Goal: Task Accomplishment & Management: Manage account settings

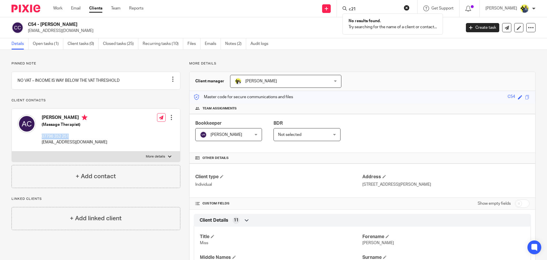
drag, startPoint x: 74, startPoint y: 140, endPoint x: 40, endPoint y: 141, distance: 33.9
click at [40, 141] on div "[PERSON_NAME] (Massage Therapist) 07796 352 251 [EMAIL_ADDRESS][DOMAIN_NAME]" at bounding box center [63, 130] width 90 height 36
copy p "07796 352 251"
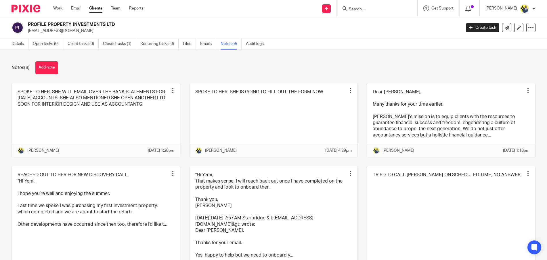
click at [83, 22] on h2 "PROFILE PROPERTY INVESTMENTS LTD" at bounding box center [199, 25] width 343 height 6
drag, startPoint x: 117, startPoint y: 24, endPoint x: 82, endPoint y: 24, distance: 35.4
click at [82, 24] on h2 "PROFILE PROPERTY INVESTMENTS LTD" at bounding box center [199, 25] width 343 height 6
click at [255, 9] on div "Send new email Create task Add client Request signature Get Support Contact via…" at bounding box center [349, 8] width 395 height 17
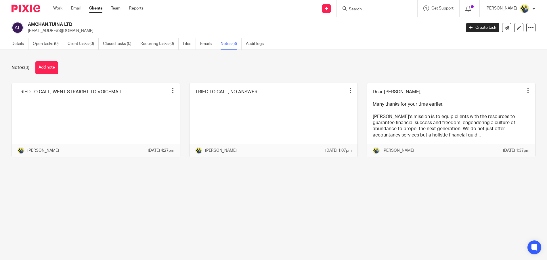
drag, startPoint x: 74, startPoint y: 23, endPoint x: 27, endPoint y: 23, distance: 47.5
click at [27, 23] on div "AMCHAN.TUINA LTD amkchan@hotmail.co.uk" at bounding box center [235, 28] width 446 height 12
copy h2 "AMCHAN.TUINA LTD"
click at [10, 43] on div "Details Open tasks (0) Client tasks (0) Closed tasks (0) Recurring tasks (0) Fi…" at bounding box center [139, 43] width 278 height 11
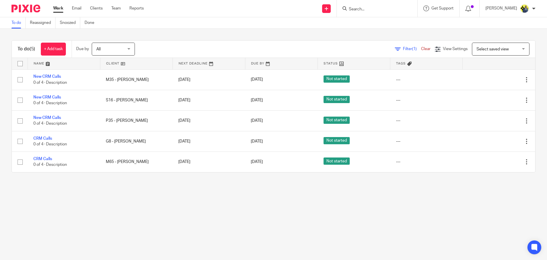
click at [376, 9] on input "Search" at bounding box center [374, 9] width 52 height 5
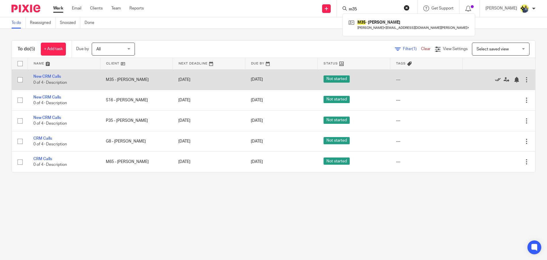
click at [495, 79] on icon at bounding box center [498, 80] width 6 height 6
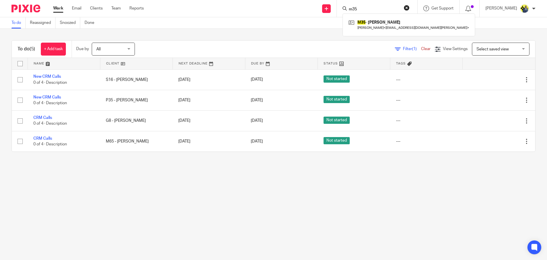
click at [377, 7] on input "m35" at bounding box center [374, 9] width 52 height 5
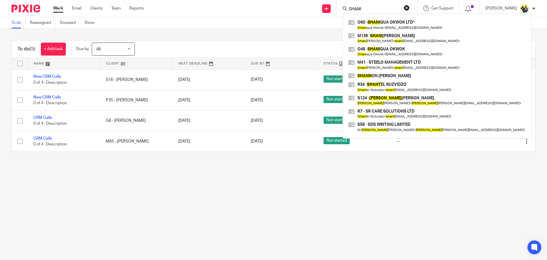
click at [369, 9] on input "SHANI" at bounding box center [374, 9] width 52 height 5
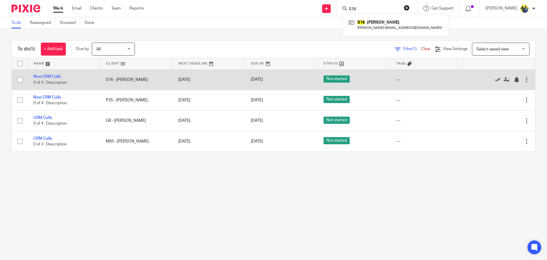
click at [495, 79] on icon at bounding box center [498, 80] width 6 height 6
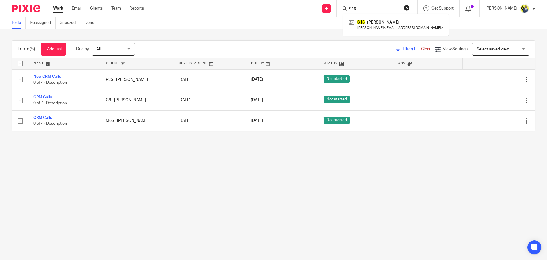
click at [382, 8] on input "S16" at bounding box center [374, 9] width 52 height 5
type input "z"
type input "p35"
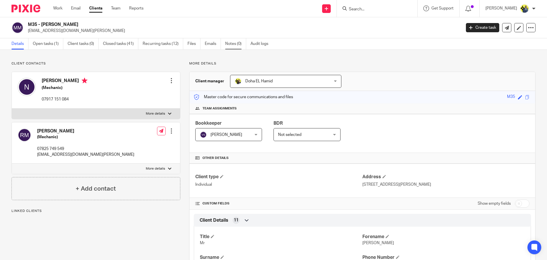
click at [239, 43] on link "Notes (0)" at bounding box center [235, 43] width 21 height 11
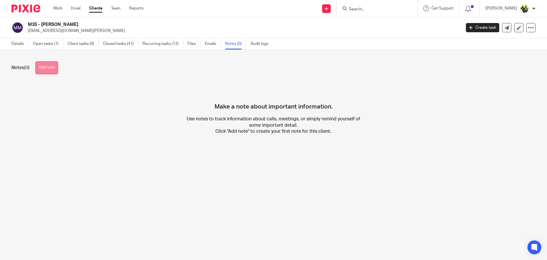
click at [46, 66] on button "Add note" at bounding box center [46, 67] width 23 height 13
click at [22, 44] on link "Details" at bounding box center [20, 43] width 17 height 11
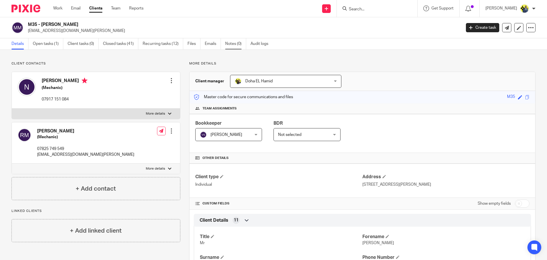
click at [236, 47] on link "Notes (0)" at bounding box center [235, 43] width 21 height 11
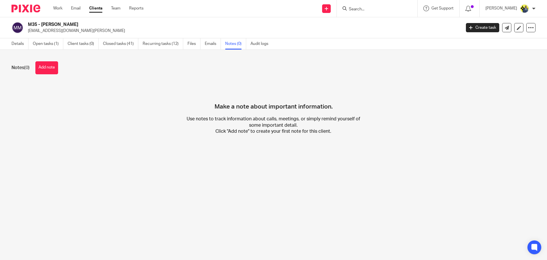
click at [53, 74] on button "Add note" at bounding box center [46, 67] width 23 height 13
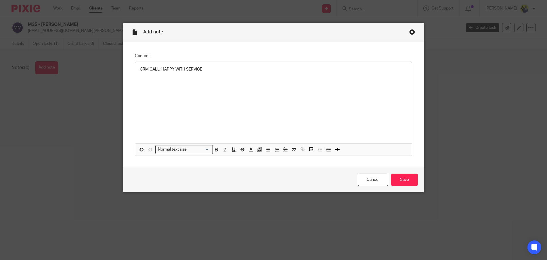
drag, startPoint x: 449, startPoint y: 154, endPoint x: 436, endPoint y: 170, distance: 21.1
click at [437, 169] on div "Add note Content CRM CALL: HAPPY WITH SERVICE Normal text size Loading... Remov…" at bounding box center [273, 130] width 547 height 260
click at [405, 186] on div "Cancel Save" at bounding box center [273, 179] width 300 height 24
click at [403, 181] on input "Save" at bounding box center [404, 179] width 27 height 12
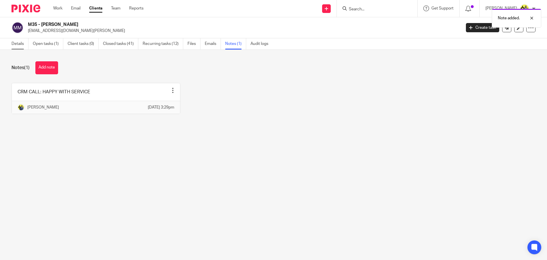
click at [21, 46] on link "Details" at bounding box center [20, 43] width 17 height 11
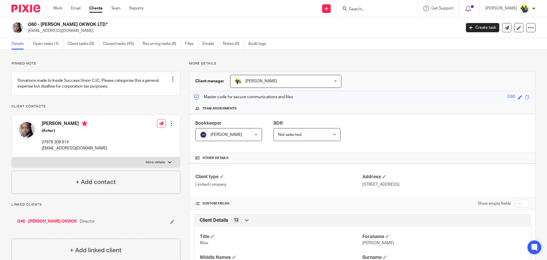
click at [58, 128] on h4 "[PERSON_NAME]" at bounding box center [75, 123] width 66 height 7
copy h4 "[PERSON_NAME]"
click at [97, 9] on link "Clients" at bounding box center [95, 8] width 13 height 6
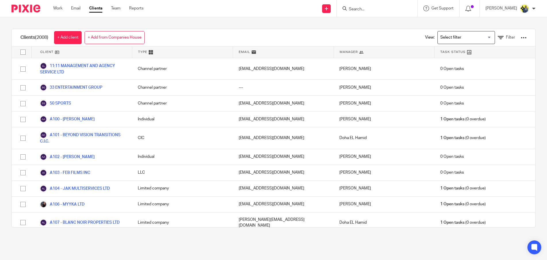
click at [446, 34] on input "Search for option" at bounding box center [464, 37] width 53 height 10
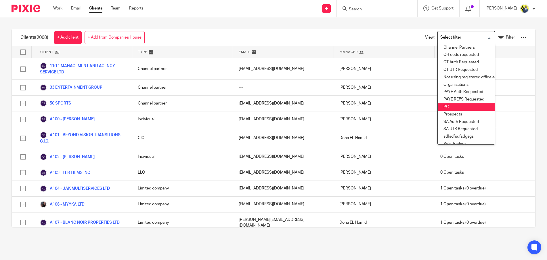
scroll to position [70, 0]
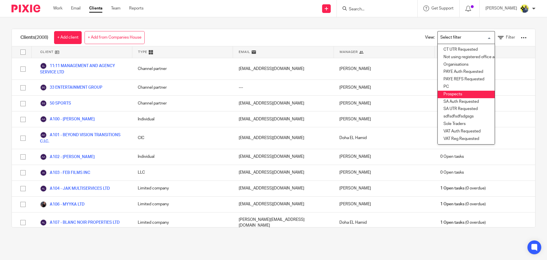
click at [454, 92] on li "Prospects" at bounding box center [466, 94] width 57 height 7
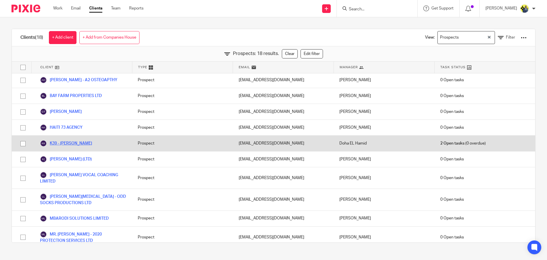
scroll to position [5, 0]
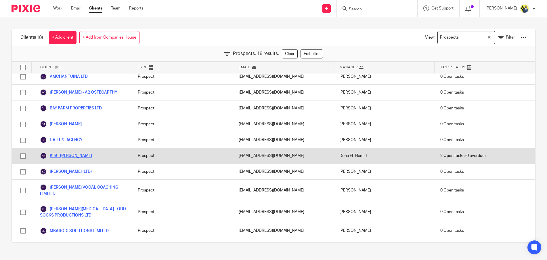
click at [62, 157] on link "K39 - FRANCIS KOFI" at bounding box center [66, 155] width 52 height 7
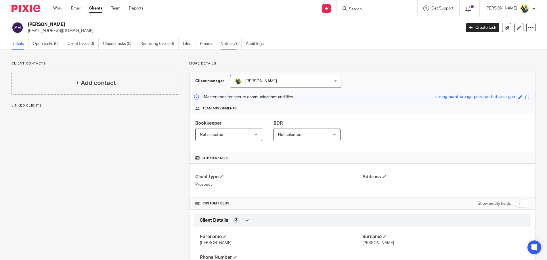
click at [225, 43] on link "Notes (7)" at bounding box center [231, 43] width 21 height 11
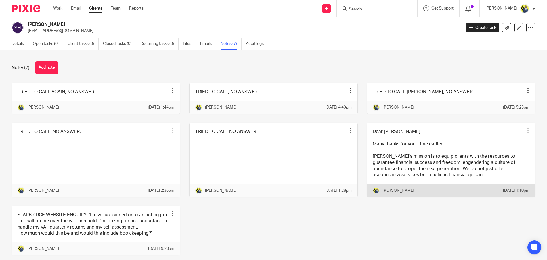
click at [431, 162] on link at bounding box center [451, 160] width 168 height 74
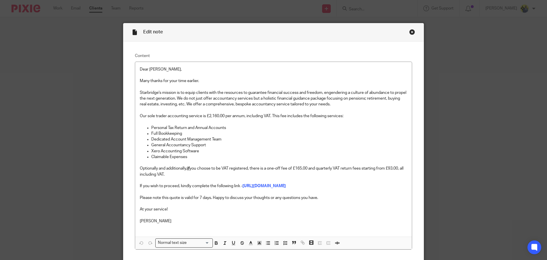
click at [410, 36] on div "Edit note" at bounding box center [273, 32] width 300 height 18
click at [409, 33] on div "Close this dialog window" at bounding box center [412, 32] width 6 height 6
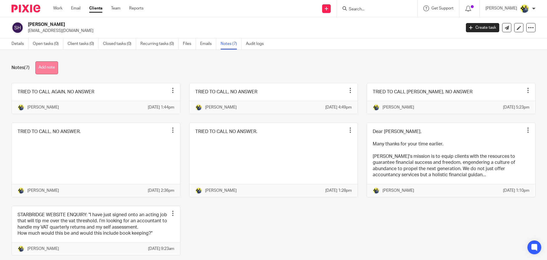
click at [53, 68] on button "Add note" at bounding box center [46, 67] width 23 height 13
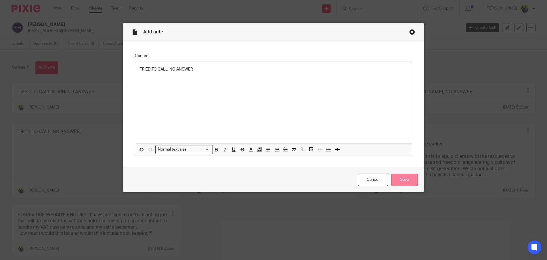
click at [402, 179] on input "Save" at bounding box center [404, 179] width 27 height 12
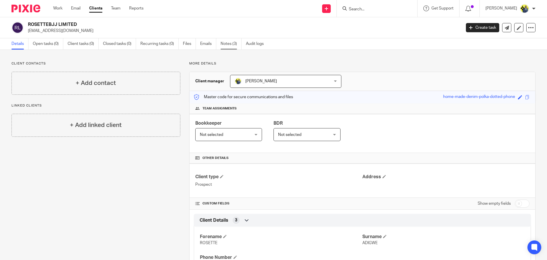
click at [227, 44] on link "Notes (3)" at bounding box center [231, 43] width 21 height 11
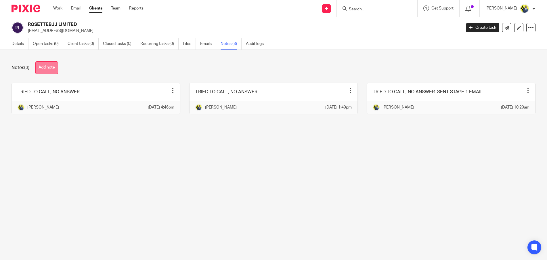
click at [57, 70] on button "Add note" at bounding box center [46, 67] width 23 height 13
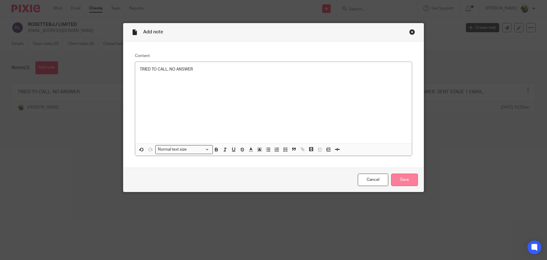
click at [399, 180] on input "Save" at bounding box center [404, 179] width 27 height 12
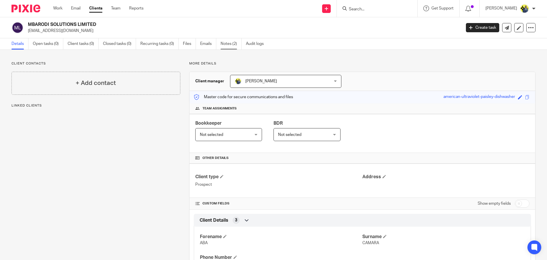
click at [226, 45] on link "Notes (2)" at bounding box center [231, 43] width 21 height 11
click at [232, 49] on link "Notes (2)" at bounding box center [231, 43] width 21 height 11
click at [233, 44] on link "Notes (22)" at bounding box center [232, 43] width 23 height 11
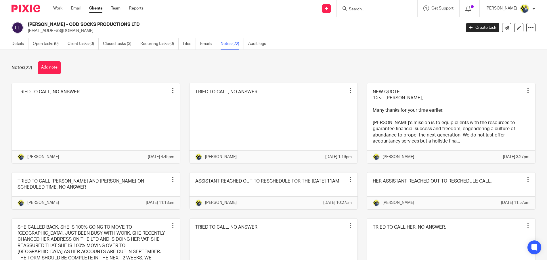
click at [47, 32] on p "[EMAIL_ADDRESS][DOMAIN_NAME]" at bounding box center [242, 31] width 429 height 6
copy main "lintonlynette@gmail.com Create task Update from Companies House Export data Mer…"
click at [45, 66] on button "Add note" at bounding box center [49, 67] width 23 height 13
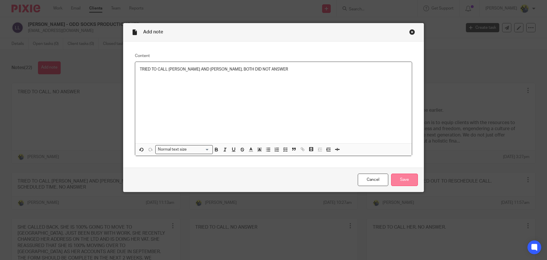
click at [404, 177] on input "Save" at bounding box center [404, 179] width 27 height 12
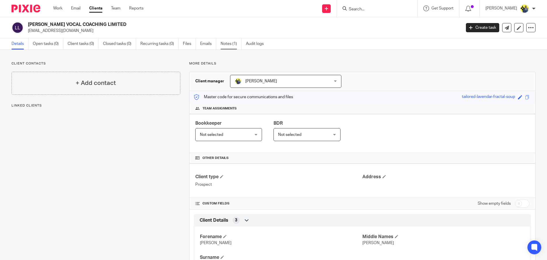
click at [235, 40] on link "Notes (1)" at bounding box center [231, 43] width 21 height 11
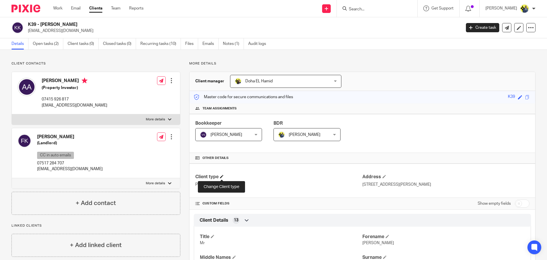
click at [222, 175] on span at bounding box center [221, 176] width 3 height 3
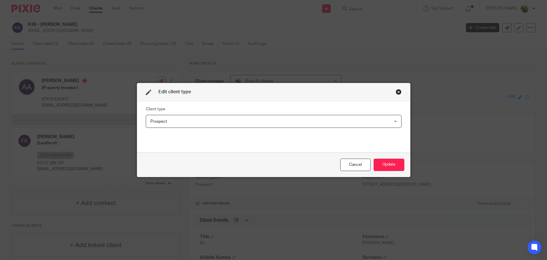
click at [217, 123] on span "Prospect" at bounding box center [250, 121] width 201 height 12
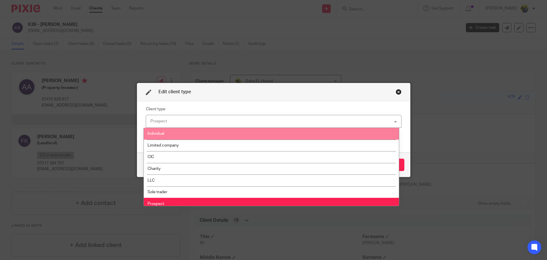
click at [174, 134] on li "Individual" at bounding box center [271, 134] width 255 height 12
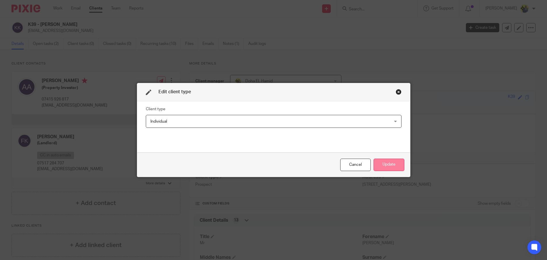
click at [379, 161] on button "Update" at bounding box center [389, 164] width 31 height 12
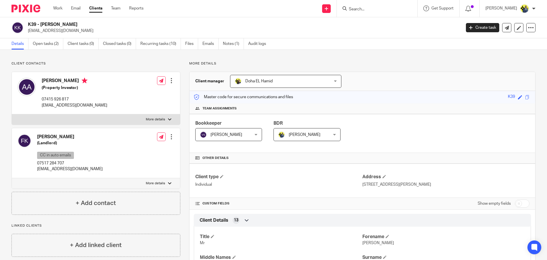
click at [93, 6] on link "Clients" at bounding box center [95, 8] width 13 height 6
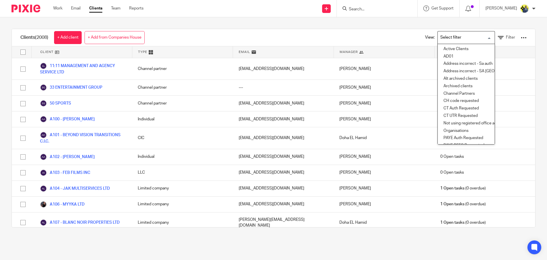
click at [444, 36] on input "Search for option" at bounding box center [464, 37] width 53 height 10
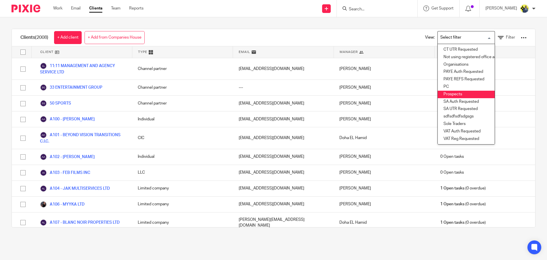
click at [451, 93] on li "Prospects" at bounding box center [466, 94] width 57 height 7
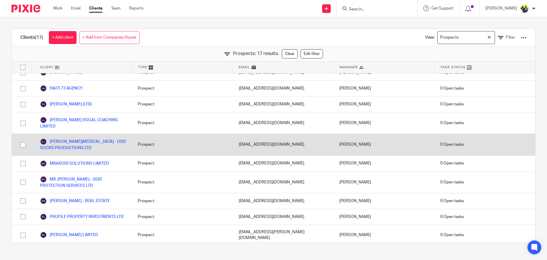
scroll to position [0, 0]
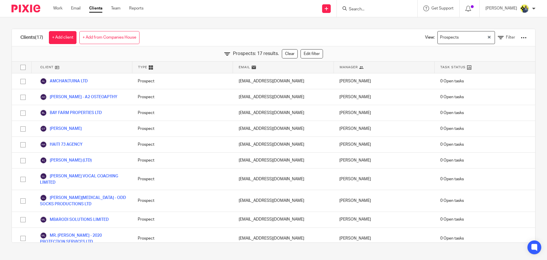
drag, startPoint x: 60, startPoint y: 81, endPoint x: 9, endPoint y: 90, distance: 52.2
click at [9, 90] on div "Clients (17) + Add client + Add from Companies House View: Prospects Loading...…" at bounding box center [273, 135] width 547 height 237
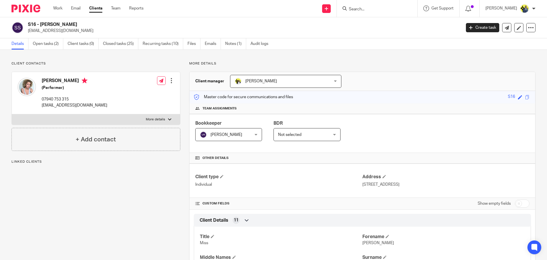
click at [56, 77] on div "Stephanie Siadatan (Performer) 07940 753 315 ssiadatan@hotmail.com" at bounding box center [63, 93] width 90 height 36
copy h4 "Stephanie Siadatan"
click at [234, 40] on link "Notes (1)" at bounding box center [235, 43] width 21 height 11
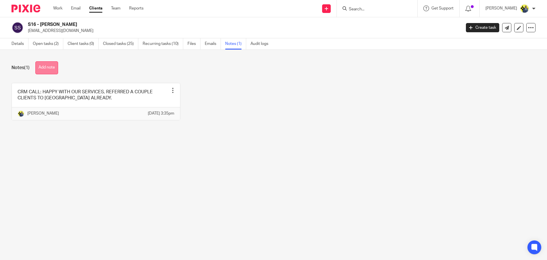
click at [44, 69] on button "Add note" at bounding box center [46, 67] width 23 height 13
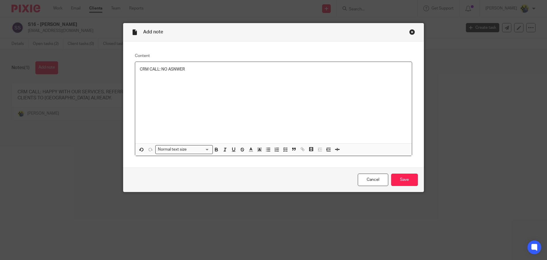
click at [174, 66] on p "CRM CALL: NO ASNWER" at bounding box center [273, 69] width 267 height 6
click at [403, 178] on input "Save" at bounding box center [404, 179] width 27 height 12
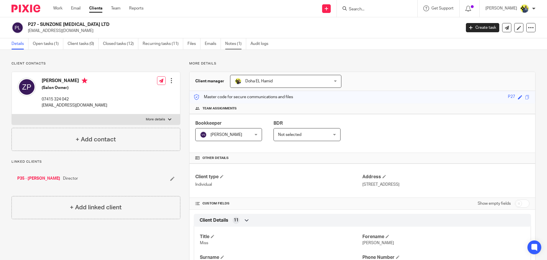
click at [237, 44] on link "Notes (1)" at bounding box center [235, 43] width 21 height 11
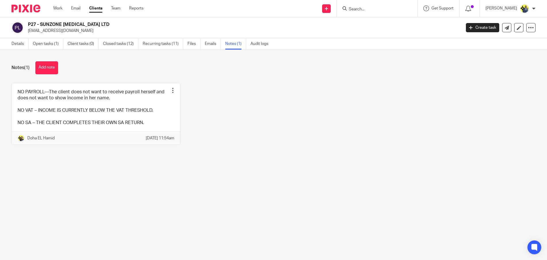
click at [390, 8] on input "Search" at bounding box center [374, 9] width 52 height 5
type input "w"
click at [331, 11] on link at bounding box center [326, 8] width 9 height 9
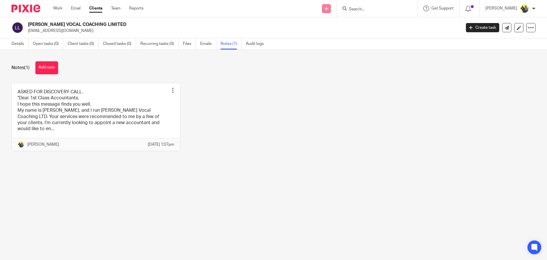
click at [328, 7] on icon at bounding box center [326, 8] width 3 height 3
click at [329, 43] on link "Add client" at bounding box center [333, 44] width 40 height 8
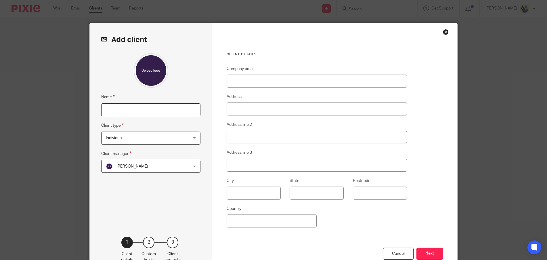
click at [172, 114] on input "Name" at bounding box center [150, 109] width 99 height 13
type input "w"
type input "[PERSON_NAME]"
click at [119, 139] on span "Individual" at bounding box center [114, 138] width 17 height 4
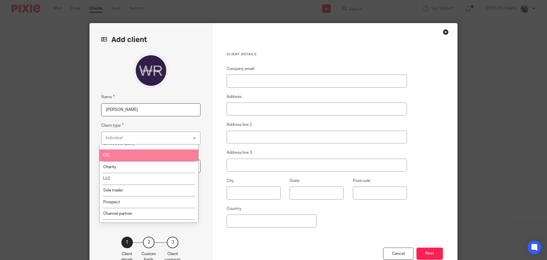
scroll to position [27, 0]
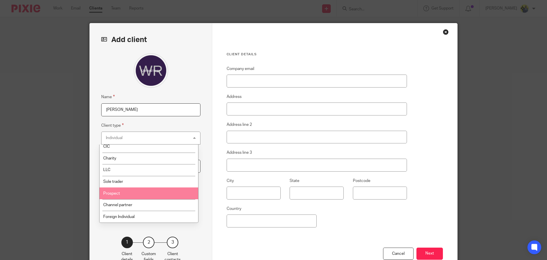
click at [115, 195] on span "Prospect" at bounding box center [111, 193] width 17 height 4
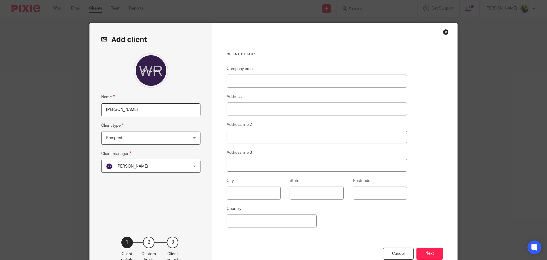
click at [122, 166] on span "[PERSON_NAME]" at bounding box center [132, 166] width 32 height 4
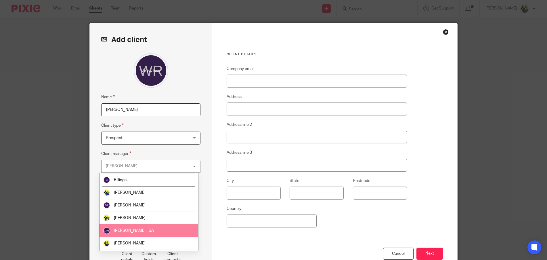
scroll to position [104, 0]
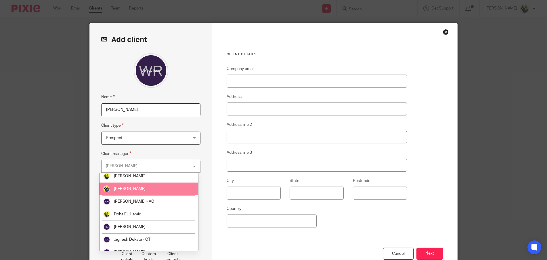
click at [126, 191] on li "[PERSON_NAME]" at bounding box center [149, 188] width 99 height 13
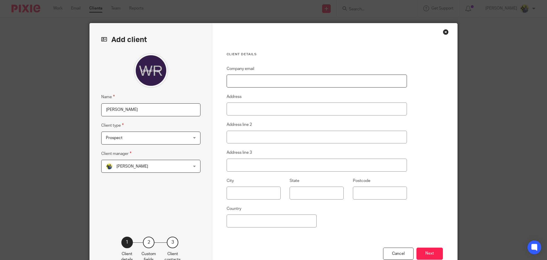
click at [242, 77] on input "Company email" at bounding box center [317, 80] width 180 height 13
click at [248, 81] on input "Company email" at bounding box center [317, 80] width 180 height 13
paste input "[EMAIL_ADDRESS][DOMAIN_NAME]"
type input "[EMAIL_ADDRESS][DOMAIN_NAME]"
click at [425, 253] on button "Next" at bounding box center [429, 253] width 26 height 12
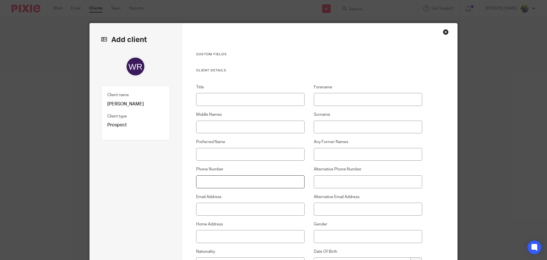
click at [216, 176] on input "Phone Number" at bounding box center [250, 181] width 109 height 13
paste input "07833 015 468"
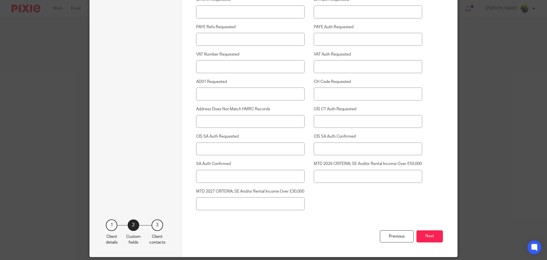
scroll to position [1413, 0]
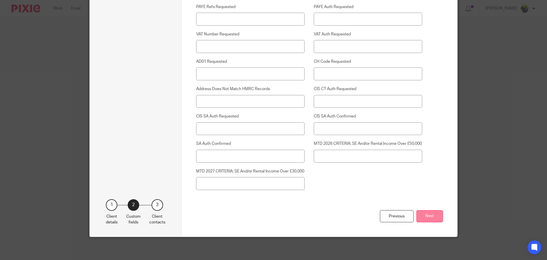
type input "07833 015 468"
click at [433, 217] on button "Next" at bounding box center [429, 216] width 26 height 12
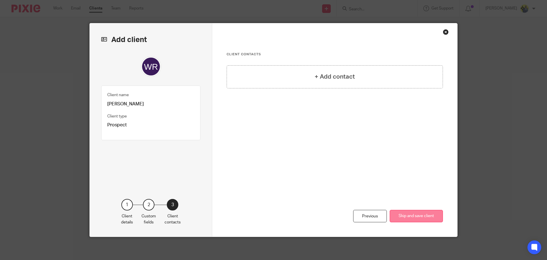
click at [420, 219] on button "Skip and save client" at bounding box center [416, 216] width 53 height 12
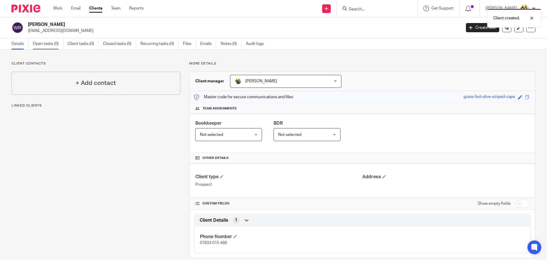
click at [49, 44] on link "Open tasks (0)" at bounding box center [48, 43] width 30 height 11
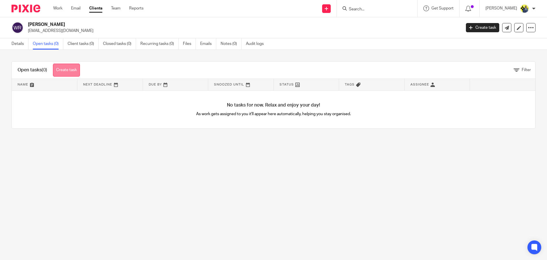
click at [65, 66] on link "Create task" at bounding box center [66, 70] width 27 height 13
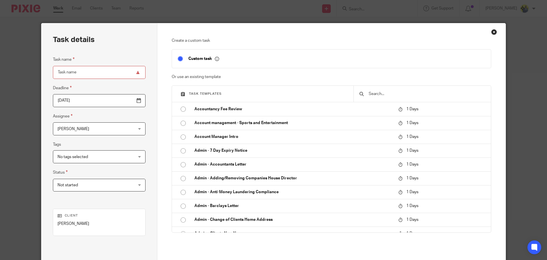
click at [100, 71] on input "Task name" at bounding box center [99, 72] width 93 height 13
click at [381, 88] on div at bounding box center [422, 94] width 138 height 16
click at [378, 95] on input "text" at bounding box center [426, 94] width 117 height 6
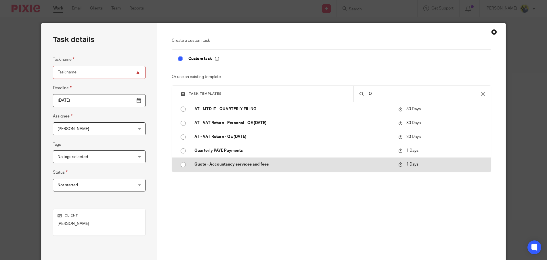
type input "Q"
click at [248, 163] on p "Quote - Accountancy services and fees" at bounding box center [293, 164] width 198 height 6
type input "2025-08-22"
type input "Quote - Accountancy services and fees"
checkbox input "false"
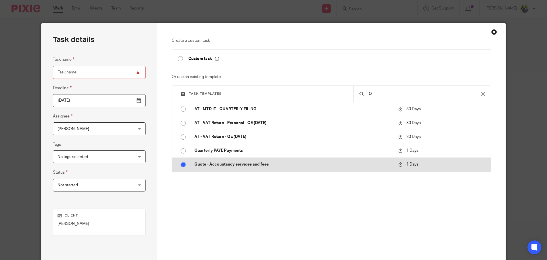
radio input "true"
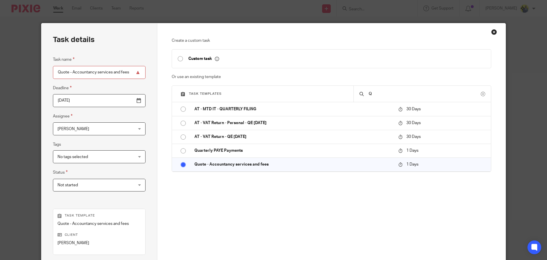
scroll to position [80, 0]
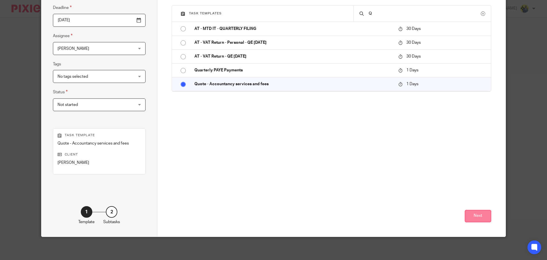
click at [470, 219] on button "Next" at bounding box center [478, 216] width 26 height 12
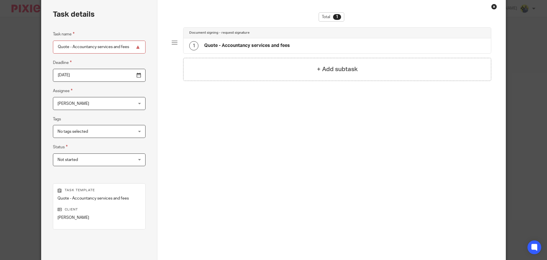
scroll to position [0, 0]
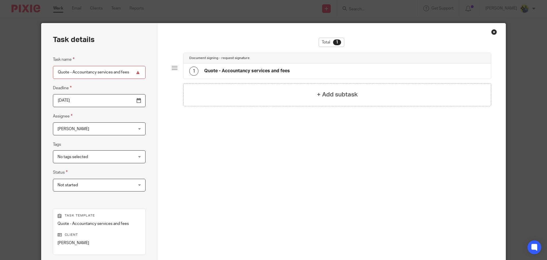
click at [245, 68] on h4 "Quote - Accountancy services and fees" at bounding box center [247, 71] width 86 height 6
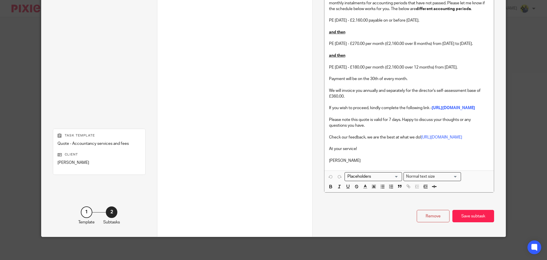
scroll to position [678, 0]
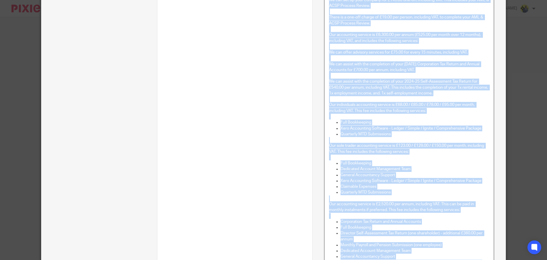
scroll to position [0, 0]
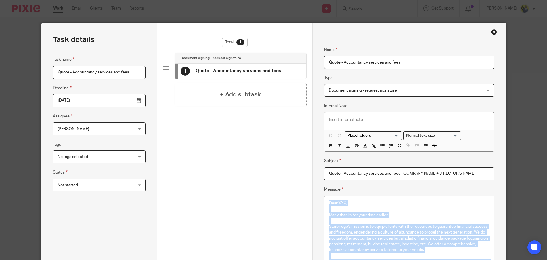
drag, startPoint x: 357, startPoint y: 163, endPoint x: 309, endPoint y: -24, distance: 193.1
click at [309, 0] on html "Work Email Clients Team Reports Work Email Clients Team Reports Settings Send n…" at bounding box center [273, 130] width 547 height 260
copy div "Dear XXX, Many thanks for your time earlier. Starbridge's mission is to equip c…"
click at [374, 91] on span "Document signing - request signature" at bounding box center [363, 90] width 68 height 4
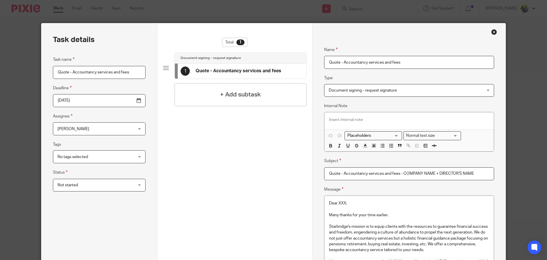
click at [376, 77] on fieldset "Type Document signing - request signature Document signing - request signature …" at bounding box center [409, 85] width 170 height 22
click at [429, 168] on input "Quote - Accountancy services and fees - COMPANY NAME + DIRECTOR'S NAME" at bounding box center [409, 173] width 170 height 13
click at [429, 169] on input "Quote - Accountancy services and fees - COMPANY NAME + DIRECTOR'S NAME" at bounding box center [409, 173] width 170 height 13
click at [494, 31] on div "Close this dialog window" at bounding box center [494, 32] width 6 height 6
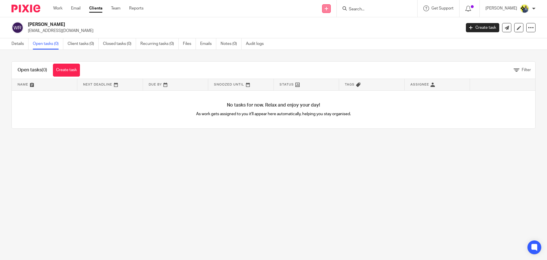
click at [328, 9] on icon at bounding box center [326, 8] width 3 height 3
click at [226, 29] on p "[EMAIL_ADDRESS][DOMAIN_NAME]" at bounding box center [242, 31] width 429 height 6
click at [232, 43] on link "Notes (0)" at bounding box center [231, 43] width 21 height 11
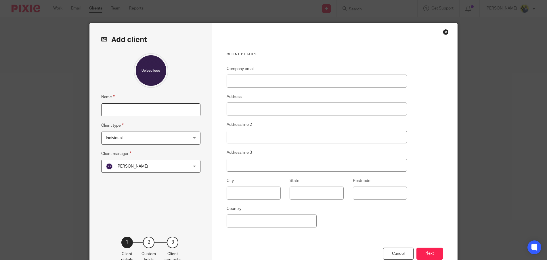
click at [138, 110] on input "Name" at bounding box center [150, 109] width 99 height 13
click at [131, 114] on input "Name" at bounding box center [150, 109] width 99 height 13
type input "[PERSON_NAME]"
click at [108, 142] on span "Individual" at bounding box center [143, 138] width 75 height 12
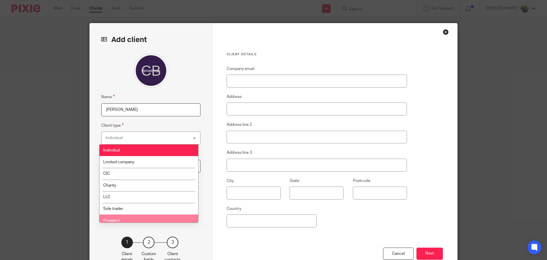
click at [125, 217] on li "Prospect" at bounding box center [149, 220] width 99 height 12
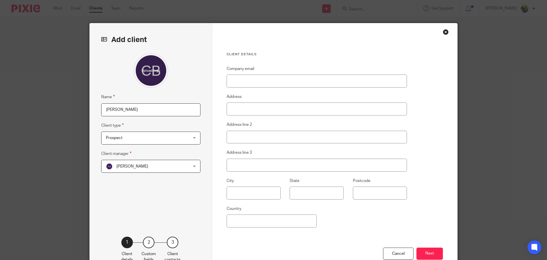
click at [124, 162] on span "[PERSON_NAME]" at bounding box center [143, 166] width 75 height 12
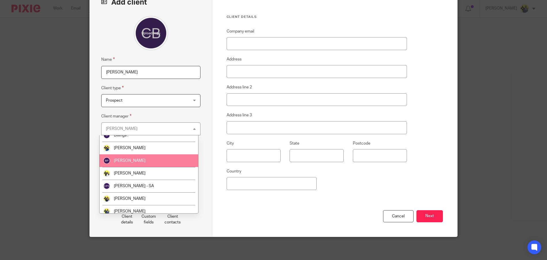
scroll to position [67, 0]
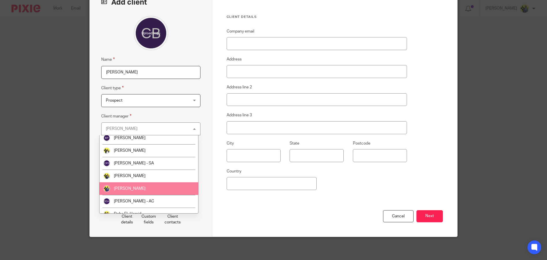
click at [131, 189] on span "[PERSON_NAME]" at bounding box center [130, 188] width 32 height 4
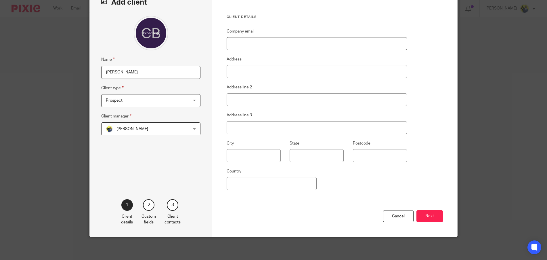
click at [255, 43] on input "Company email" at bounding box center [317, 43] width 180 height 13
paste input "[EMAIL_ADDRESS][DOMAIN_NAME]"
type input "[EMAIL_ADDRESS][DOMAIN_NAME]"
click at [433, 221] on button "Next" at bounding box center [429, 216] width 26 height 12
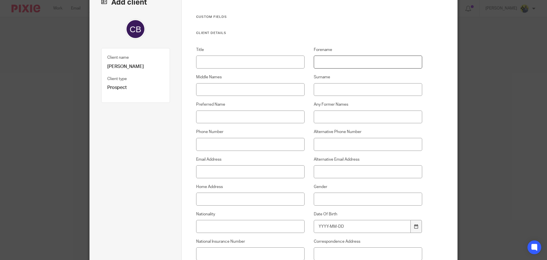
click at [323, 59] on input "Forename" at bounding box center [368, 62] width 109 height 13
type input "CELINE"
click at [336, 92] on input "Surname" at bounding box center [368, 89] width 109 height 13
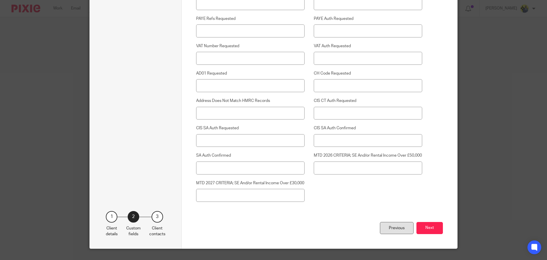
scroll to position [1413, 0]
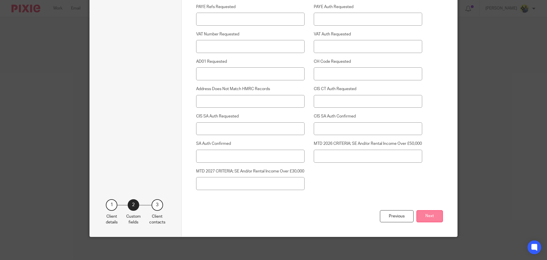
type input "BASMA"
click at [428, 217] on button "Next" at bounding box center [429, 216] width 26 height 12
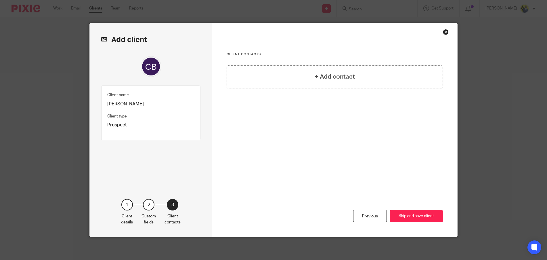
scroll to position [0, 0]
click at [433, 213] on button "Skip and save client" at bounding box center [416, 216] width 53 height 12
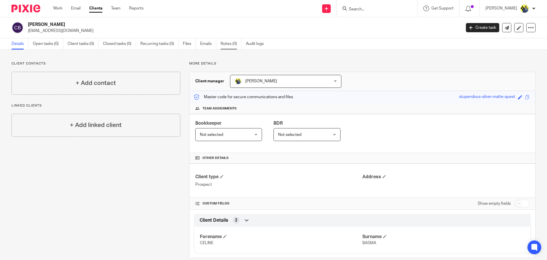
click at [237, 45] on link "Notes (0)" at bounding box center [231, 43] width 21 height 11
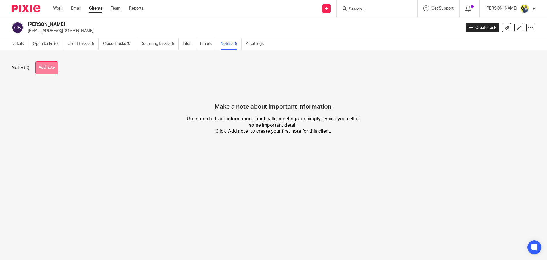
click at [53, 72] on button "Add note" at bounding box center [46, 67] width 23 height 13
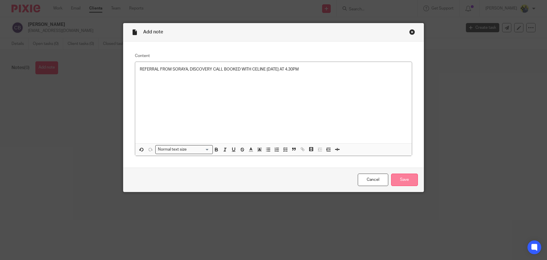
click at [403, 177] on input "Save" at bounding box center [404, 179] width 27 height 12
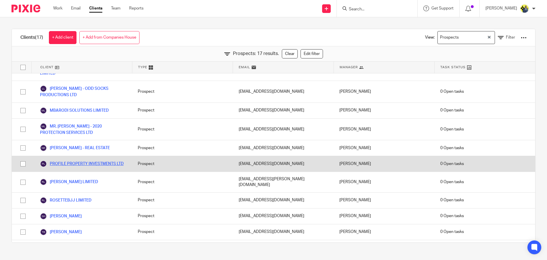
scroll to position [123, 0]
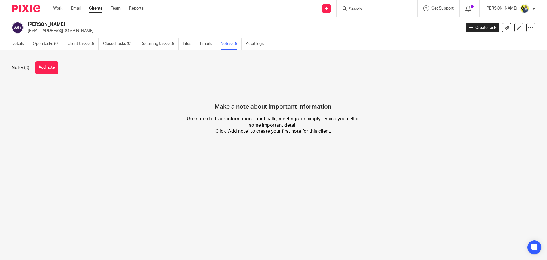
click at [66, 30] on p "[EMAIL_ADDRESS][DOMAIN_NAME]" at bounding box center [242, 31] width 429 height 6
copy main "wynredman@gmail.com Create task Update from Companies House Export data Merge A…"
click at [365, 8] on input "Search" at bounding box center [374, 9] width 52 height 5
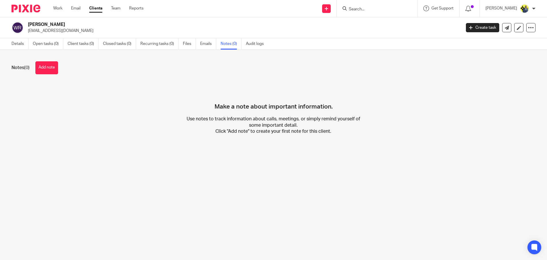
paste input "[EMAIL_ADDRESS][DOMAIN_NAME]"
type input "w"
click icon
click link "Clients"
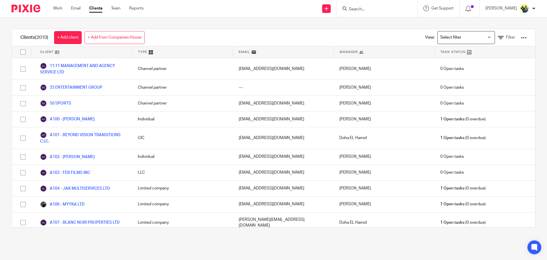
click at [387, 8] on input "Search" at bounding box center [374, 9] width 52 height 5
click at [498, 37] on icon at bounding box center [501, 38] width 6 height 6
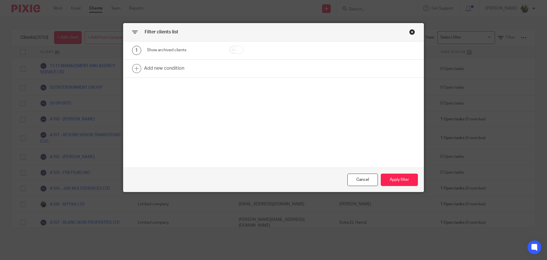
click at [234, 49] on input "checkbox" at bounding box center [236, 50] width 15 height 8
checkbox input "true"
click at [398, 182] on button "Apply filter" at bounding box center [399, 179] width 37 height 12
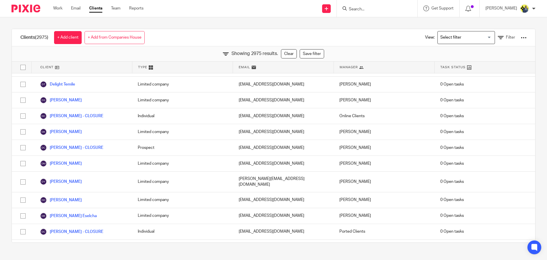
scroll to position [16638, 0]
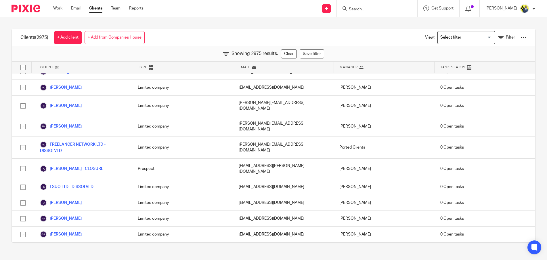
click at [393, 6] on form at bounding box center [378, 8] width 61 height 7
click at [388, 10] on input "Search" at bounding box center [374, 9] width 52 height 5
type input "WYN"
click at [382, 23] on link at bounding box center [382, 22] width 71 height 9
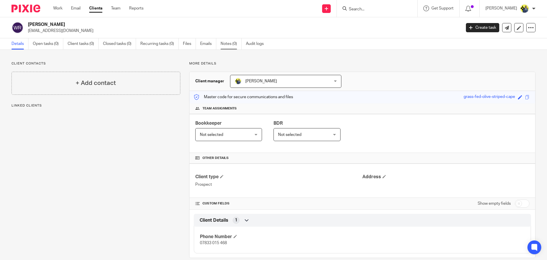
click at [226, 42] on link "Notes (0)" at bounding box center [231, 43] width 21 height 11
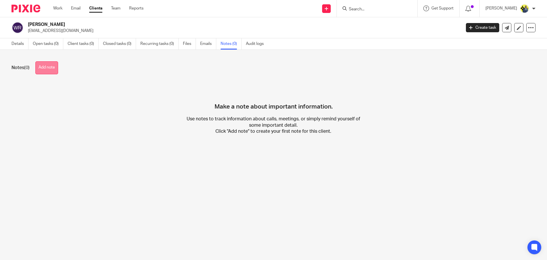
click at [44, 62] on button "Add note" at bounding box center [46, 67] width 23 height 13
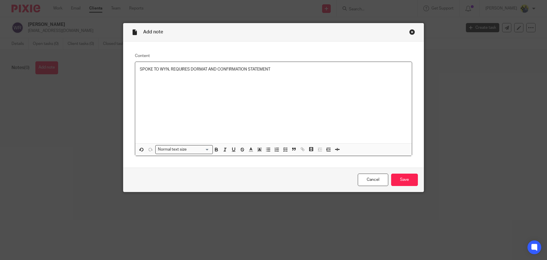
click at [187, 68] on p "SPOKE TO WYN, REQUIRES DORMAT AND CONFIRMATION STATEMENT" at bounding box center [273, 69] width 267 height 6
click at [398, 181] on input "Save" at bounding box center [404, 179] width 27 height 12
